Goal: Ask a question

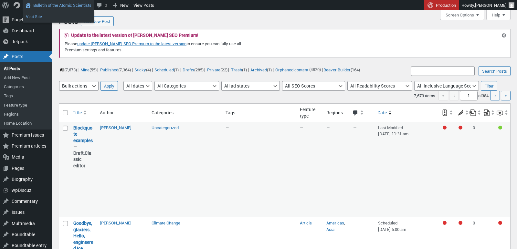
click at [37, 16] on link "Visit Site" at bounding box center [58, 16] width 71 height 8
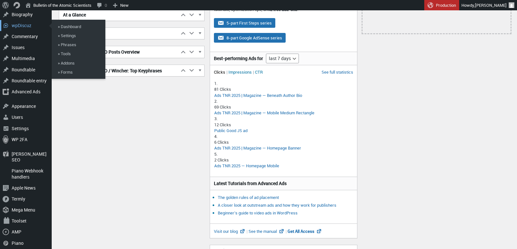
scroll to position [124, 0]
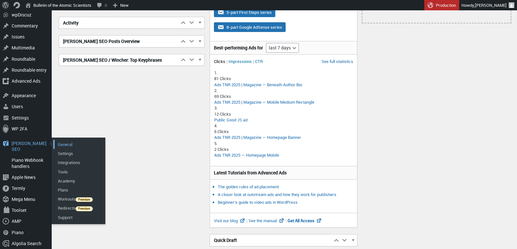
click at [70, 142] on link "General" at bounding box center [79, 144] width 52 height 9
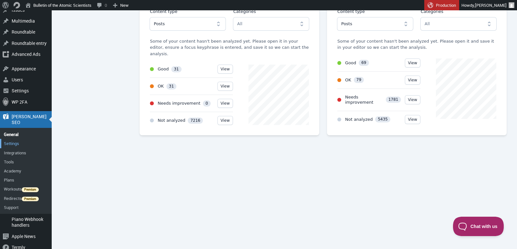
scroll to position [148, 0]
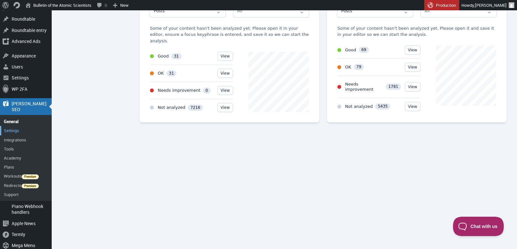
click at [13, 126] on link "Settings" at bounding box center [26, 130] width 52 height 9
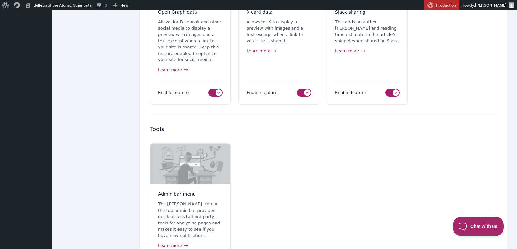
scroll to position [597, 0]
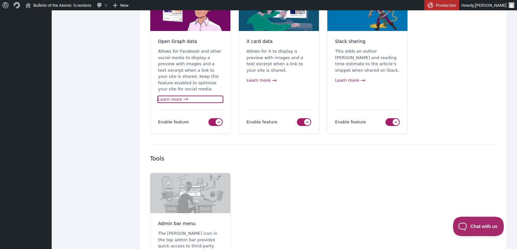
click at [170, 96] on link "Learn more" at bounding box center [190, 99] width 65 height 6
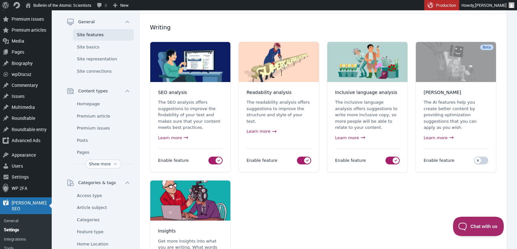
scroll to position [0, 0]
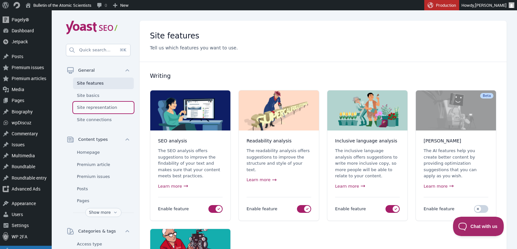
click at [100, 106] on link "Site representation" at bounding box center [103, 108] width 61 height 12
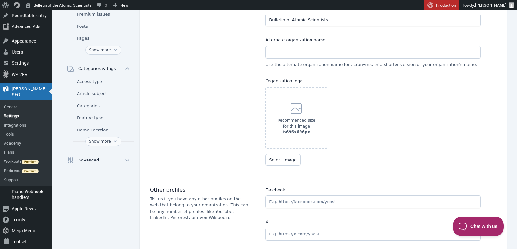
scroll to position [164, 0]
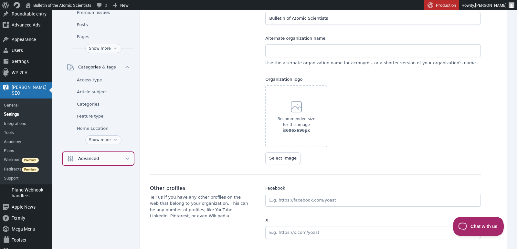
click at [128, 156] on icon "button" at bounding box center [127, 158] width 5 height 5
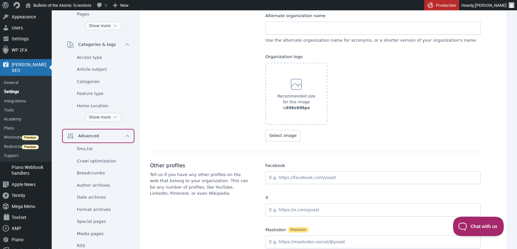
scroll to position [182, 0]
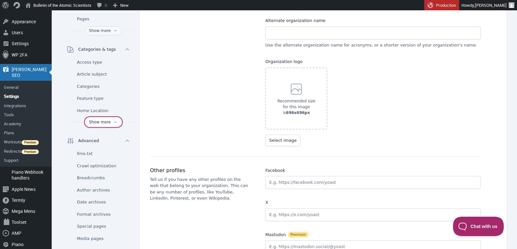
click at [108, 123] on button "Show more" at bounding box center [103, 122] width 36 height 9
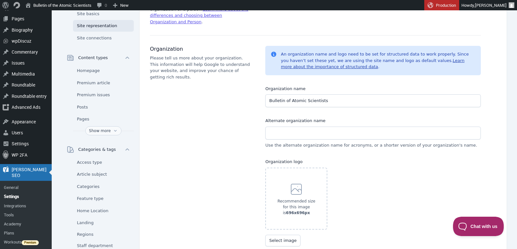
scroll to position [95, 0]
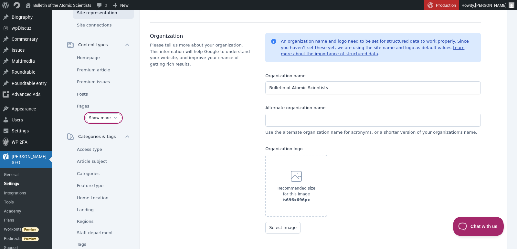
click at [100, 119] on button "Show more" at bounding box center [103, 117] width 36 height 9
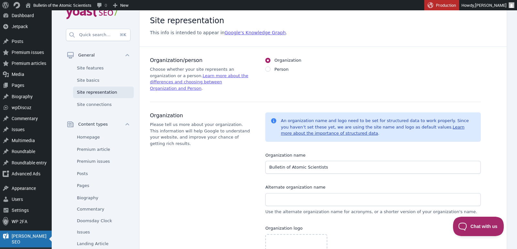
scroll to position [0, 0]
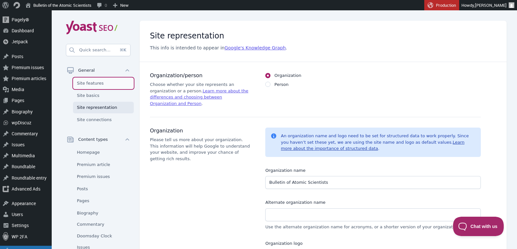
click at [89, 82] on link "Site features" at bounding box center [103, 84] width 61 height 12
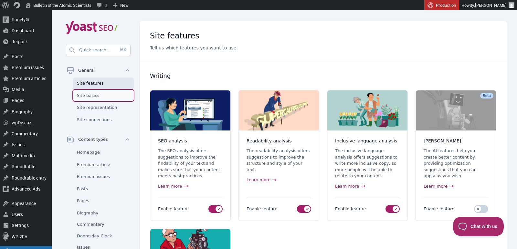
click at [90, 94] on link "Site basics" at bounding box center [103, 96] width 61 height 12
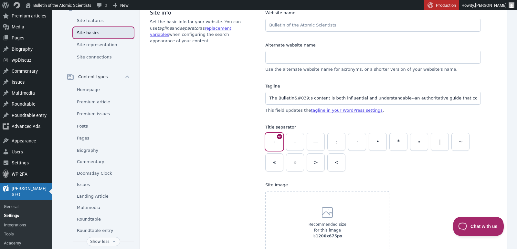
scroll to position [53, 0]
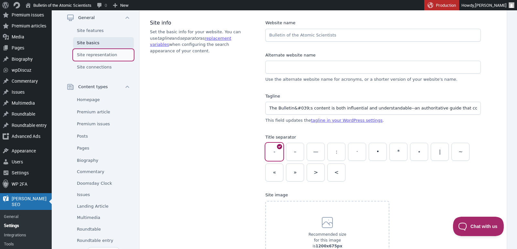
click at [92, 56] on link "Site representation" at bounding box center [103, 55] width 61 height 12
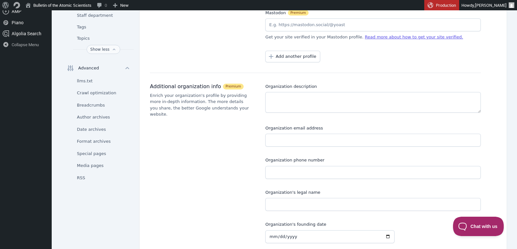
scroll to position [393, 0]
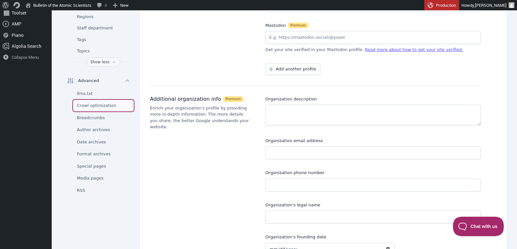
click at [93, 105] on link "Crawl optimization" at bounding box center [103, 106] width 61 height 12
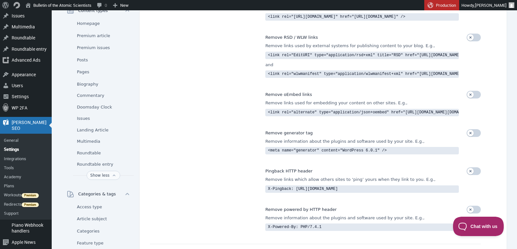
scroll to position [167, 0]
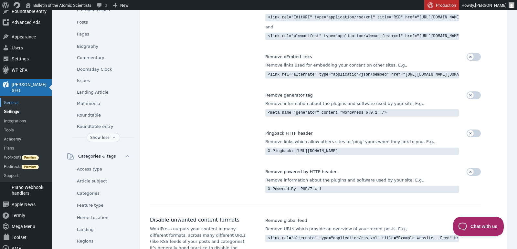
click at [12, 98] on link "General" at bounding box center [26, 102] width 52 height 9
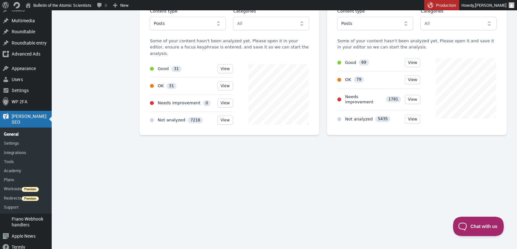
scroll to position [135, 0]
click at [12, 157] on link "Tools" at bounding box center [26, 161] width 52 height 9
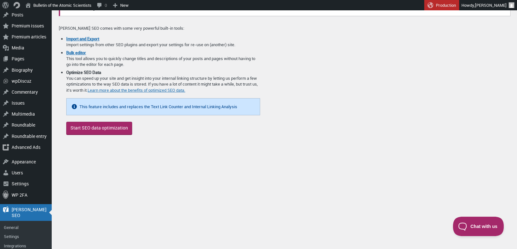
scroll to position [120, 0]
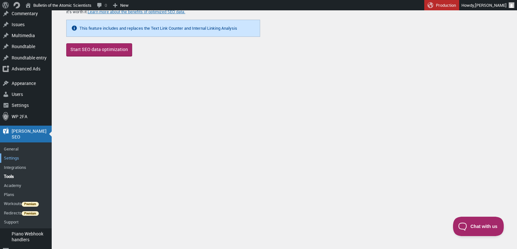
click at [14, 154] on link "Settings" at bounding box center [26, 158] width 52 height 9
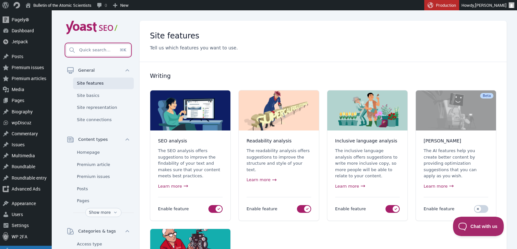
click at [92, 50] on span "Quick search…" at bounding box center [94, 50] width 31 height 8
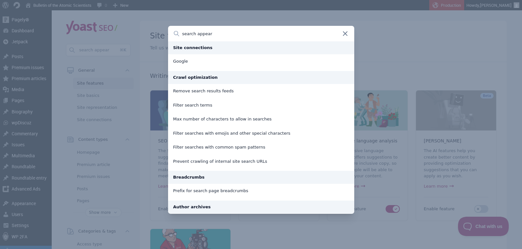
type input "search appear"
click at [346, 32] on icon "Search" at bounding box center [345, 34] width 4 height 4
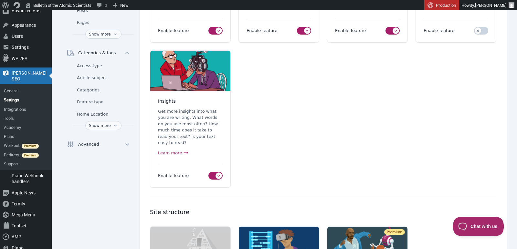
scroll to position [179, 0]
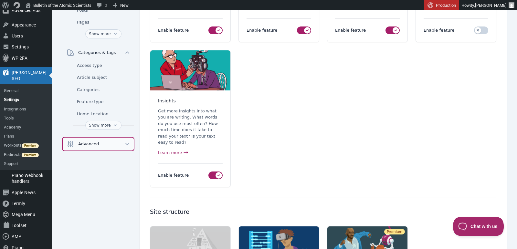
click at [124, 142] on button "Advanced" at bounding box center [98, 144] width 71 height 13
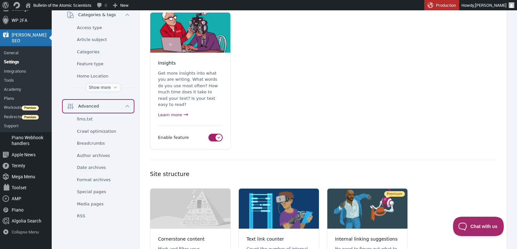
scroll to position [211, 0]
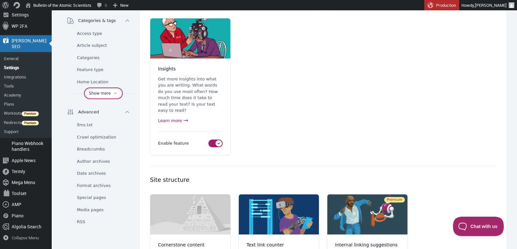
click at [113, 92] on icon "button" at bounding box center [115, 93] width 5 height 5
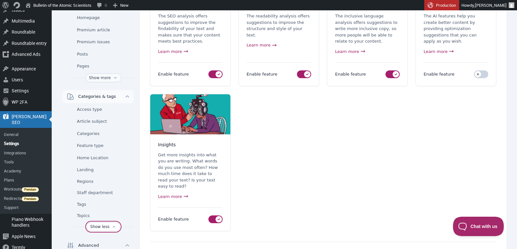
scroll to position [129, 0]
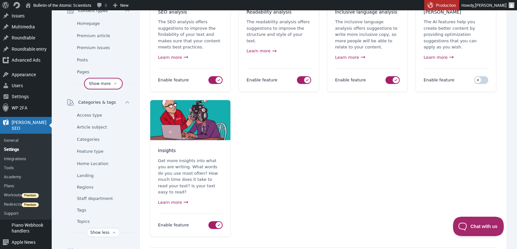
click at [107, 84] on button "Show more" at bounding box center [103, 83] width 36 height 9
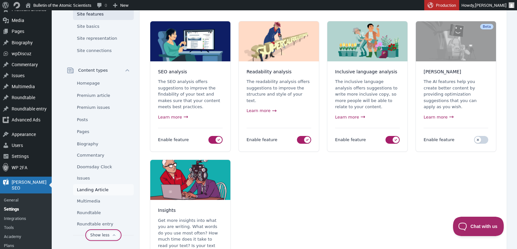
scroll to position [49, 0]
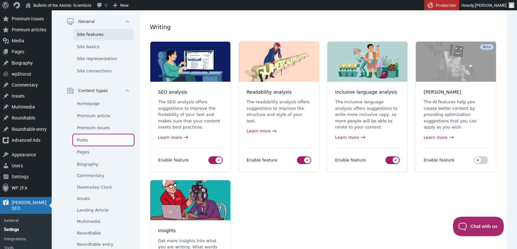
click at [88, 137] on span "Posts" at bounding box center [82, 140] width 11 height 6
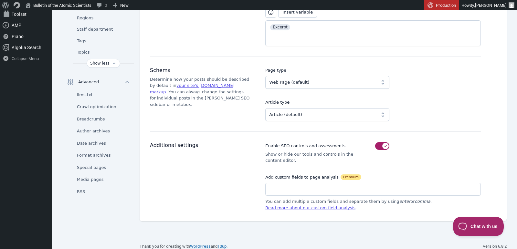
scroll to position [394, 0]
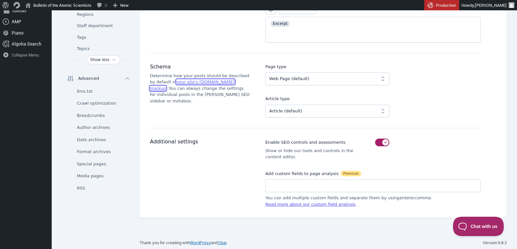
click at [211, 82] on link "your site's Schema.org markup" at bounding box center [192, 85] width 85 height 11
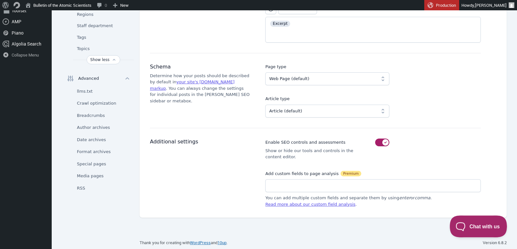
click at [473, 219] on button "Chat with us" at bounding box center [475, 225] width 51 height 19
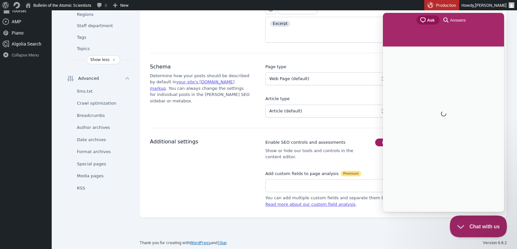
scroll to position [0, 0]
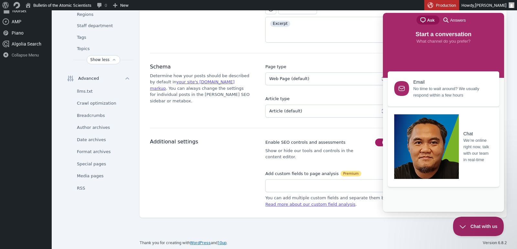
click at [463, 137] on span "We’re online right now, talk with our team in real-time" at bounding box center [477, 150] width 28 height 26
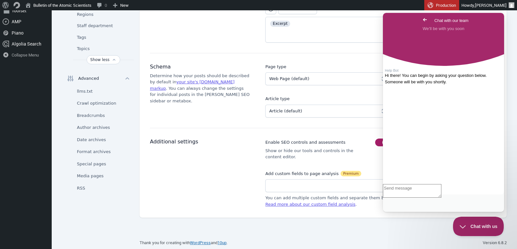
click at [410, 198] on textarea "Write chat message" at bounding box center [412, 191] width 58 height 14
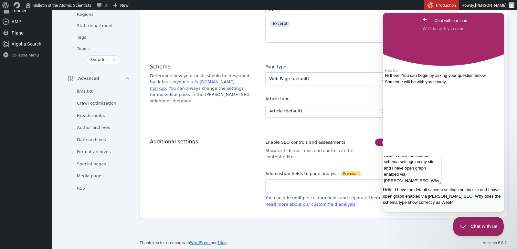
scroll to position [6, 0]
click at [390, 185] on textarea "Hello, I have the default schema settings on my site and I have open graph enab…" at bounding box center [412, 170] width 58 height 29
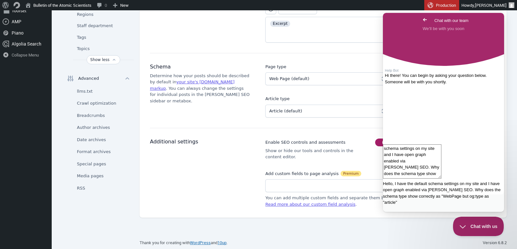
scroll to position [6, 0]
click at [441, 179] on textarea "Hello, I have the default schema settings on my site and I have open graph enab…" at bounding box center [412, 161] width 58 height 34
type textarea "Hello, I have the default schema settings on my site and I have open graph enab…"
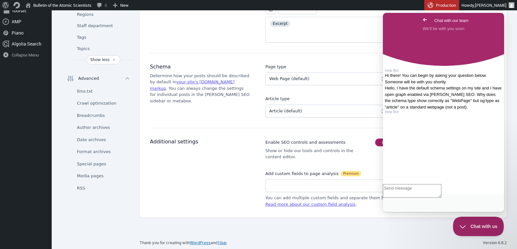
scroll to position [40, 0]
type textarea "adombovari@thebulletin.org"
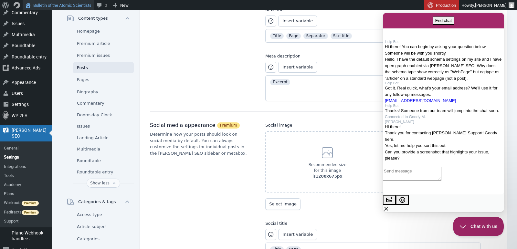
scroll to position [197, 0]
type textarea "Yes, give me a second"
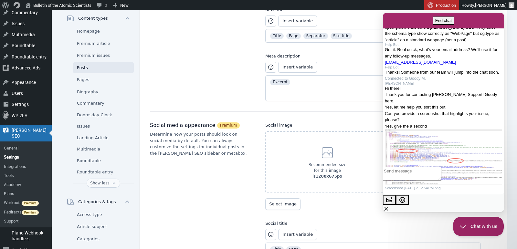
scroll to position [285, 0]
paste textarea "https://thebulletin.org/about-us/"
type textarea "https://thebulletin.org/about-us/"
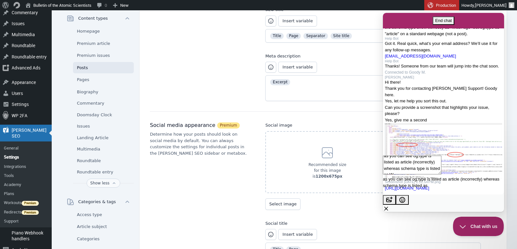
scroll to position [3, 0]
type textarea "as you can see og:type is listed as article (incorrectly) whereas schema type i…"
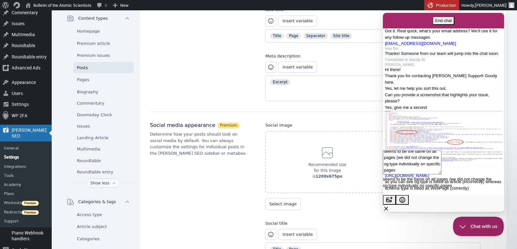
type textarea "seems to be the same on all pages (we did not change the og:type individually o…"
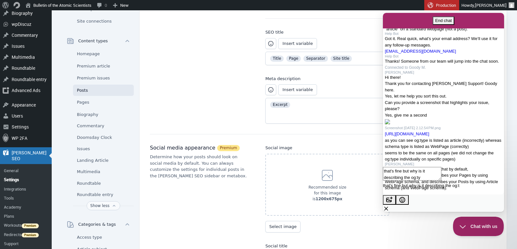
scroll to position [1, 0]
type textarea "that's fine but why is it describing the og:type differently"
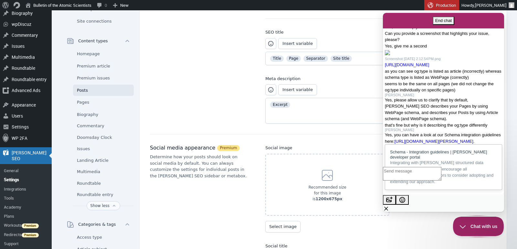
scroll to position [571, 0]
click at [435, 139] on link "https://developer.yoast.com/features/schema/integration-guidelines" at bounding box center [434, 141] width 79 height 5
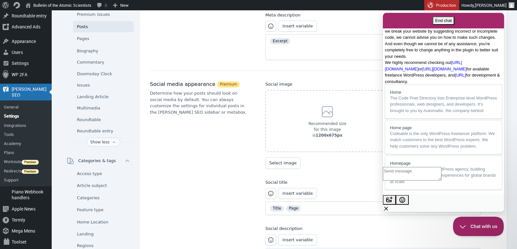
scroll to position [856, 0]
click at [420, 181] on textarea "Write chat message" at bounding box center [412, 174] width 58 height 14
type textarea "Our og tags are added by the Yoast SEO plugin"
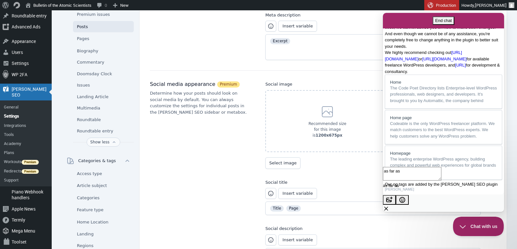
scroll to position [920, 0]
type textarea "as far as I know"
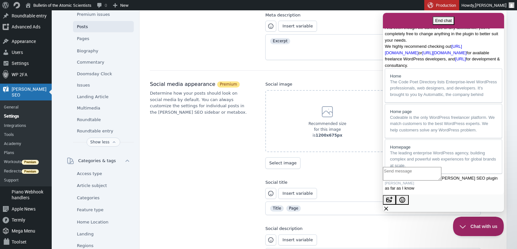
scroll to position [908, 0]
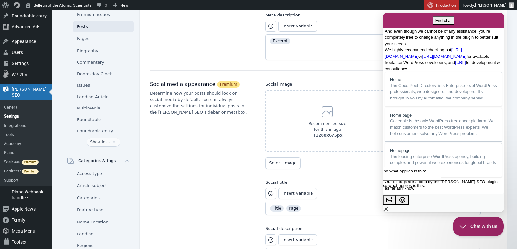
paste textarea "https://yoast.com/help/getting-open-graph-for-your-articles/"
type textarea "so what applies is this: https://yoast.com/help/getting-open-graph-for-your-art…"
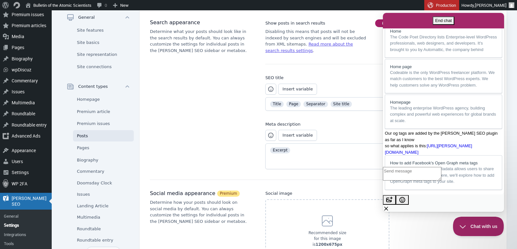
scroll to position [43, 0]
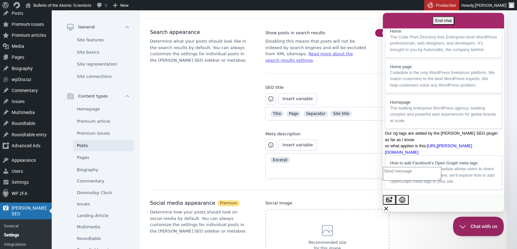
click at [413, 181] on textarea "Write chat message" at bounding box center [412, 174] width 58 height 14
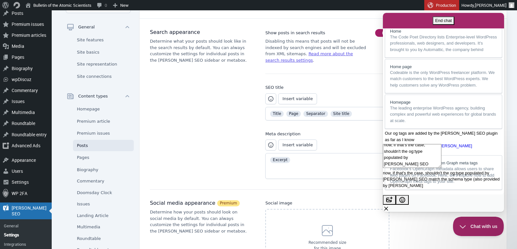
scroll to position [5, 0]
type textarea "now, if that's the case, shouldn't the og:type populated by Yoast SEO match the…"
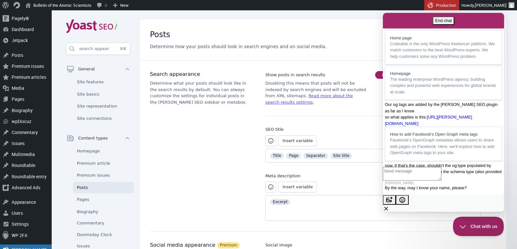
scroll to position [3, 0]
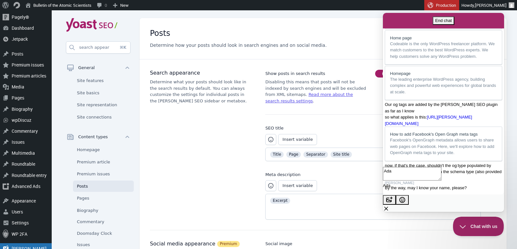
type textarea "Adam"
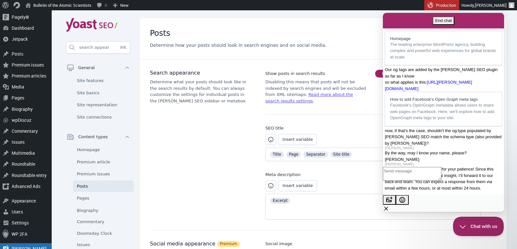
scroll to position [1168, 0]
click at [425, 181] on textarea "Write chat message" at bounding box center [412, 174] width 58 height 14
type textarea "Sounds good, thanks Goody!"
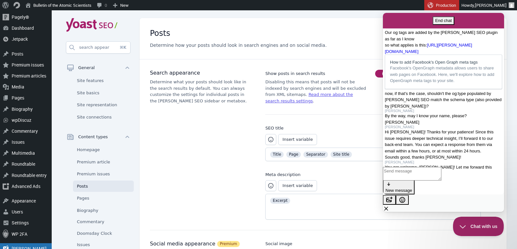
scroll to position [1233, 0]
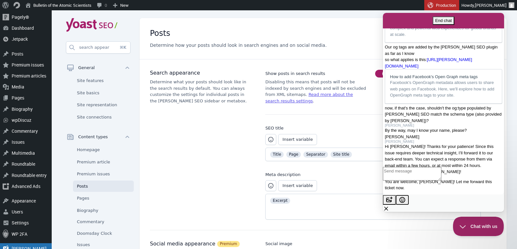
click at [409, 203] on button "emoji" at bounding box center [402, 200] width 13 height 10
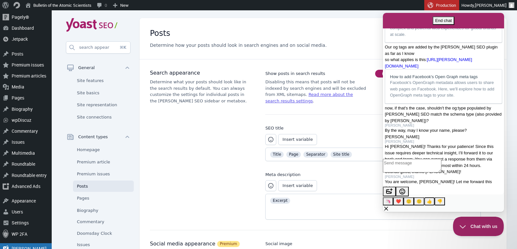
click at [432, 199] on span "👍" at bounding box center [429, 201] width 5 height 5
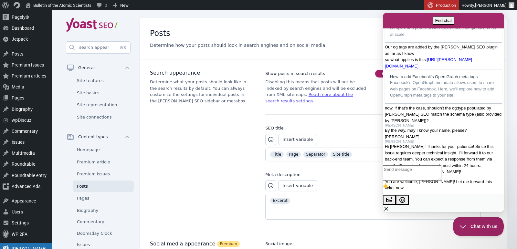
type textarea "👍"
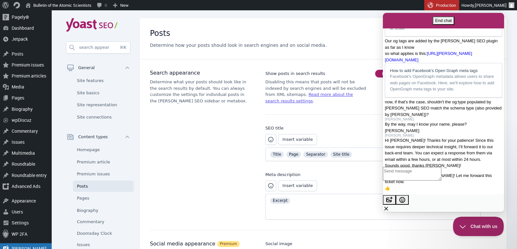
scroll to position [1258, 0]
click at [469, 224] on span "Chat with us" at bounding box center [475, 225] width 51 height 5
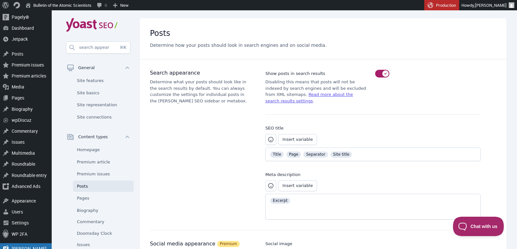
scroll to position [0, 0]
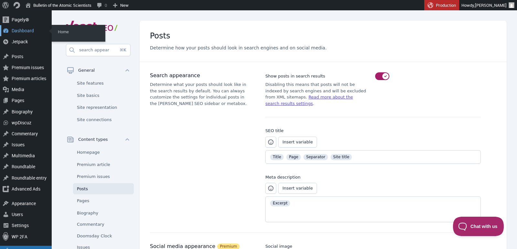
click at [18, 28] on div "Dashboard" at bounding box center [26, 30] width 52 height 11
